Goal: Find specific page/section: Find specific page/section

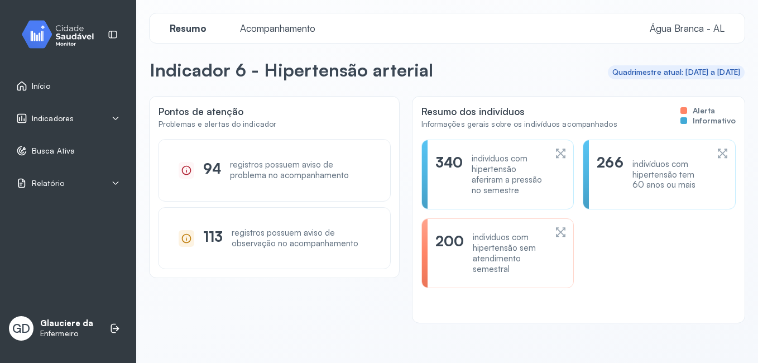
click at [36, 118] on span "Indicadores" at bounding box center [53, 118] width 42 height 9
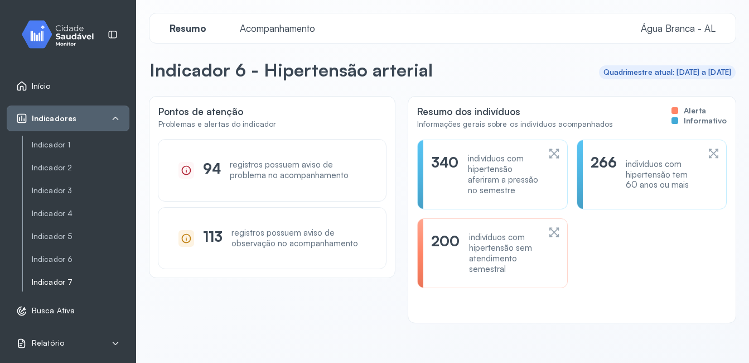
click at [50, 276] on link "Indicador 7" at bounding box center [81, 282] width 98 height 14
drag, startPoint x: 51, startPoint y: 266, endPoint x: 45, endPoint y: 259, distance: 9.1
click at [45, 259] on div "Indicador 1 Indicador 2 Indicador 3 Indicador 4 Indicador 5 Indicador 6 Indicad…" at bounding box center [75, 213] width 107 height 155
click at [45, 259] on link "Indicador 6" at bounding box center [81, 258] width 98 height 9
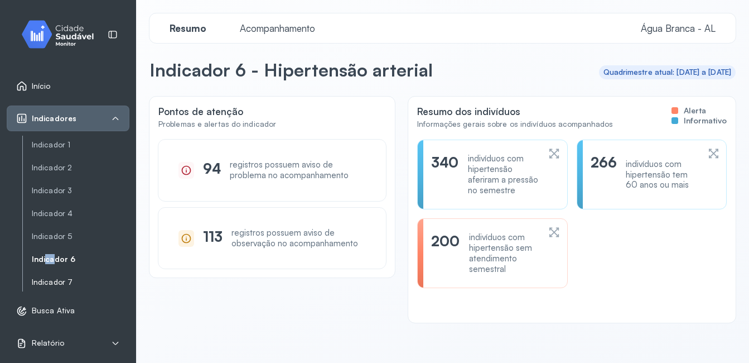
click at [51, 281] on link "Indicador 7" at bounding box center [81, 281] width 98 height 9
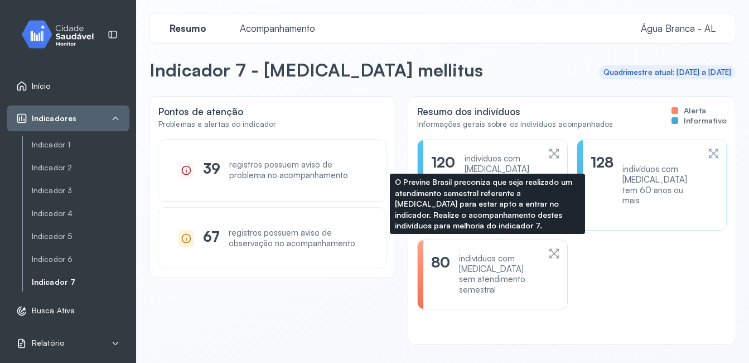
click at [464, 266] on div "indivíduos com [MEDICAL_DATA] sem atendimento semestral" at bounding box center [499, 274] width 80 height 42
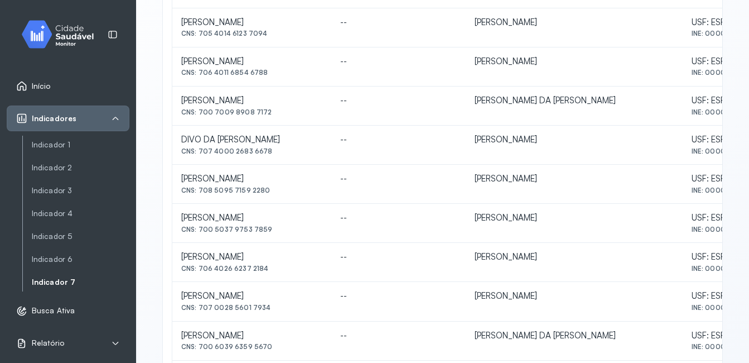
scroll to position [402, 0]
